Goal: Task Accomplishment & Management: Use online tool/utility

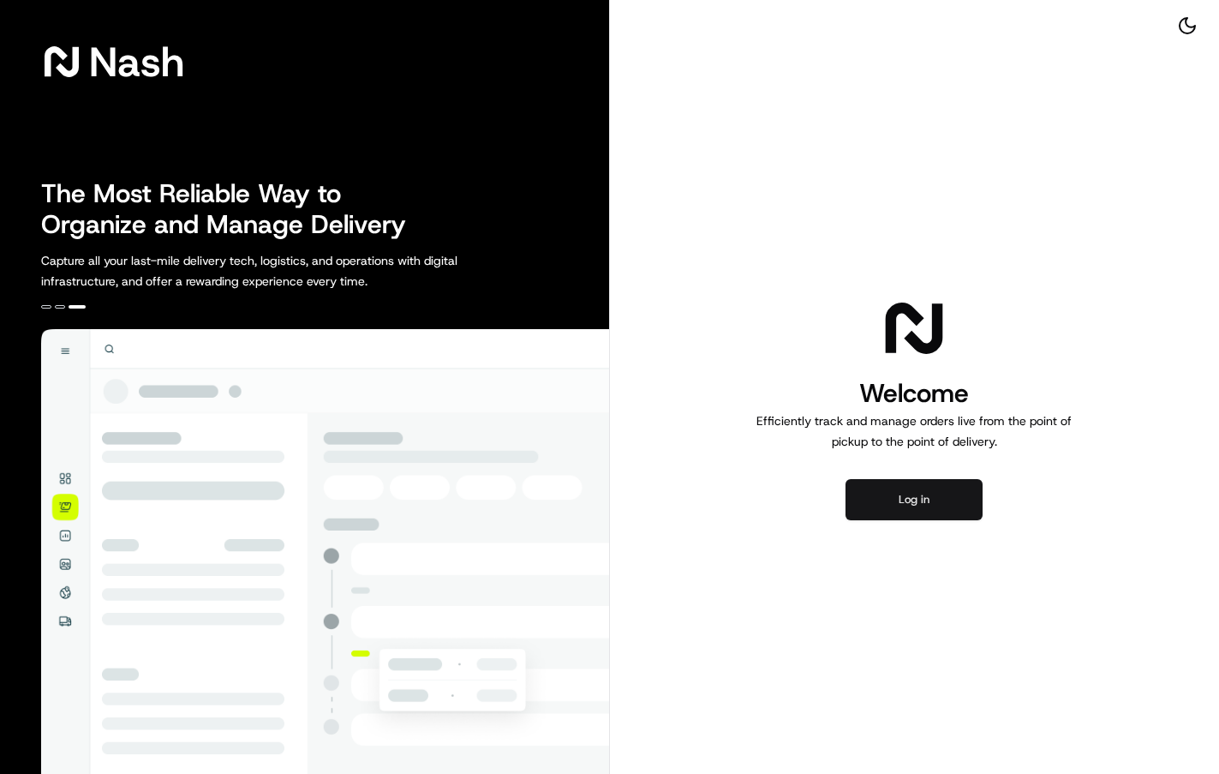
drag, startPoint x: 924, startPoint y: 492, endPoint x: 900, endPoint y: 494, distance: 24.1
click at [923, 493] on button "Log in" at bounding box center [914, 499] width 137 height 41
